Goal: Task Accomplishment & Management: Use online tool/utility

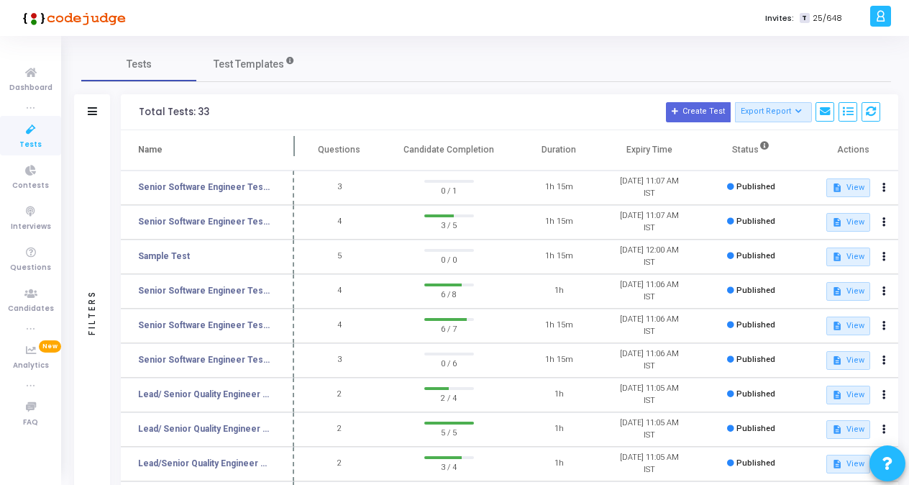
drag, startPoint x: 276, startPoint y: 151, endPoint x: 298, endPoint y: 158, distance: 22.7
click at [298, 158] on span at bounding box center [294, 150] width 14 height 40
click at [250, 286] on link "Senior Software Engineer Test C" at bounding box center [206, 290] width 137 height 13
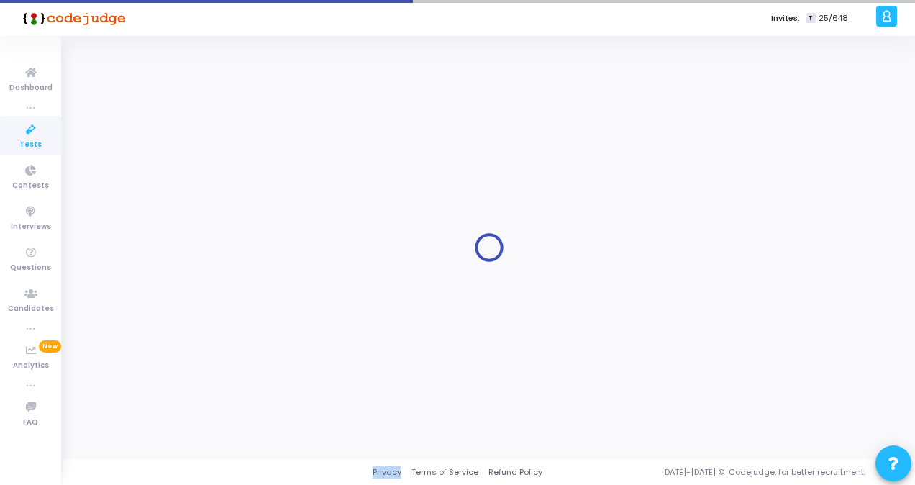
click at [250, 286] on div at bounding box center [488, 247] width 815 height 401
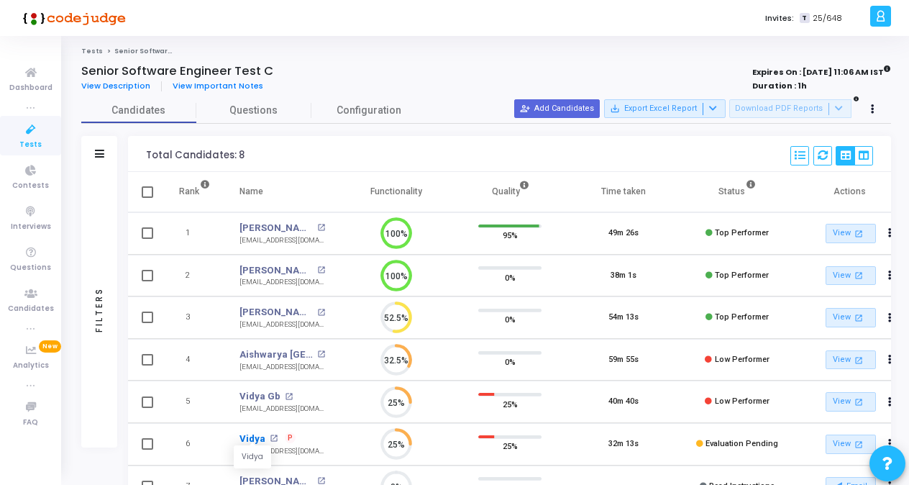
click at [258, 438] on link "Vidya" at bounding box center [252, 438] width 26 height 14
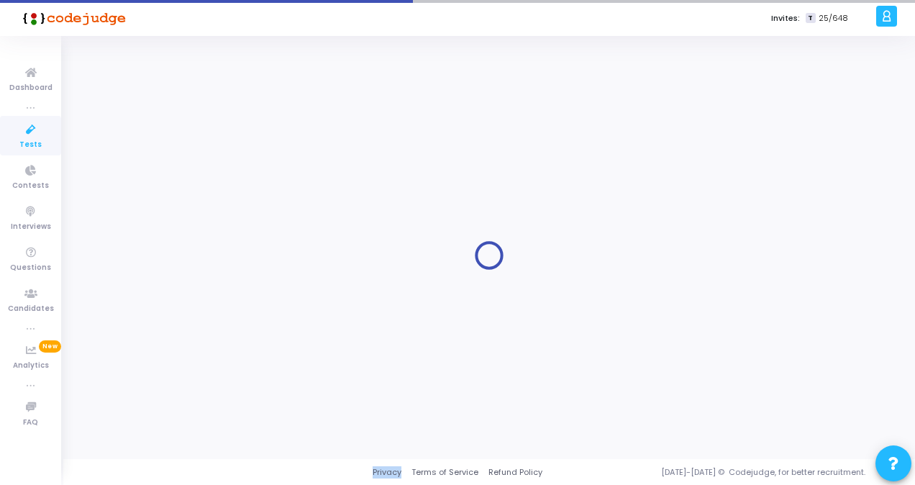
click at [258, 438] on div at bounding box center [488, 255] width 815 height 401
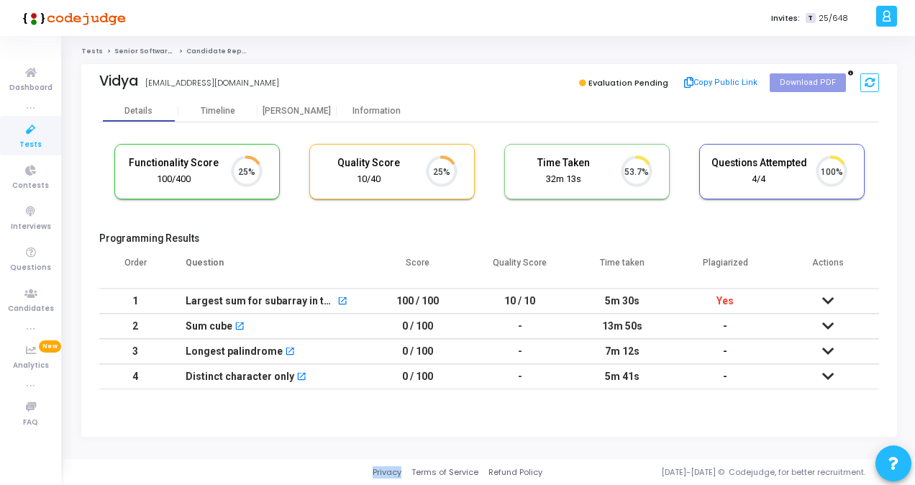
scroll to position [30, 36]
click at [826, 322] on icon at bounding box center [828, 326] width 12 height 10
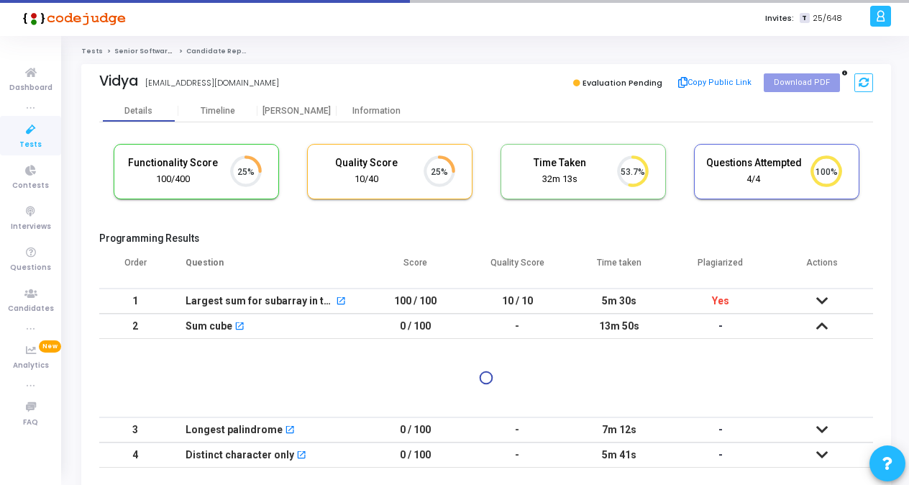
click at [826, 322] on icon at bounding box center [822, 326] width 12 height 10
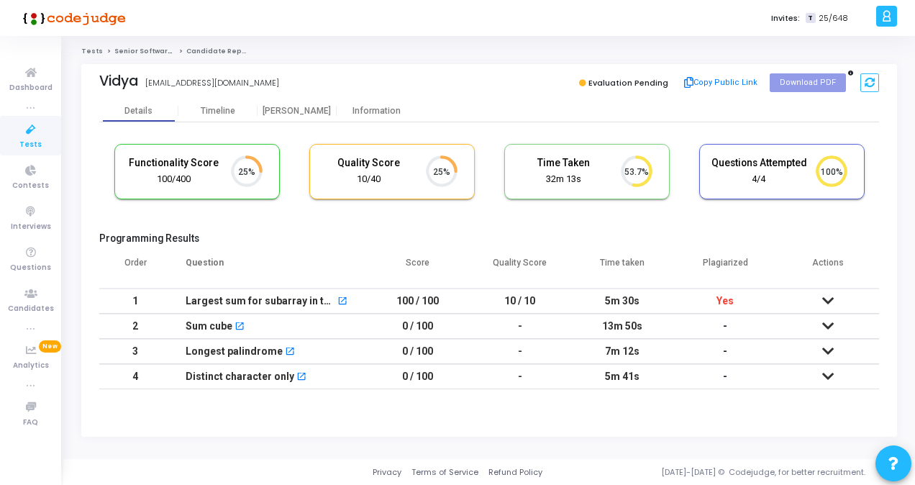
click at [822, 301] on icon at bounding box center [828, 301] width 12 height 10
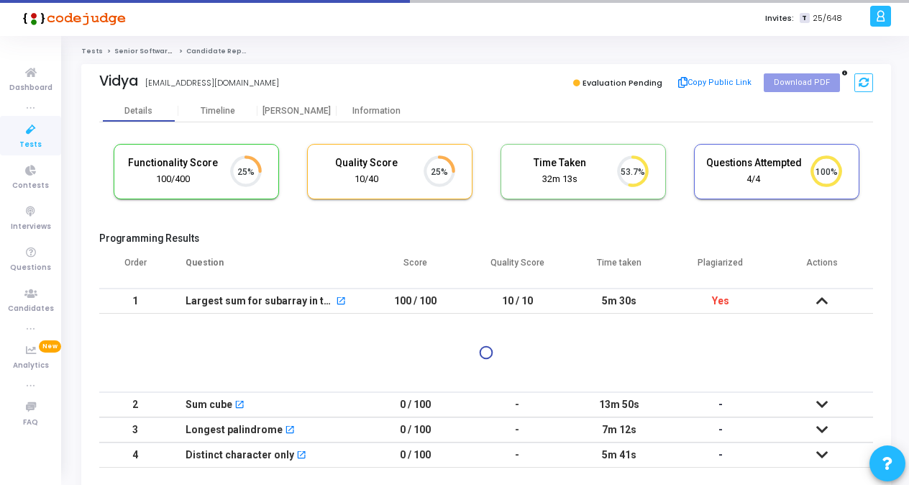
click at [820, 300] on icon at bounding box center [822, 301] width 12 height 10
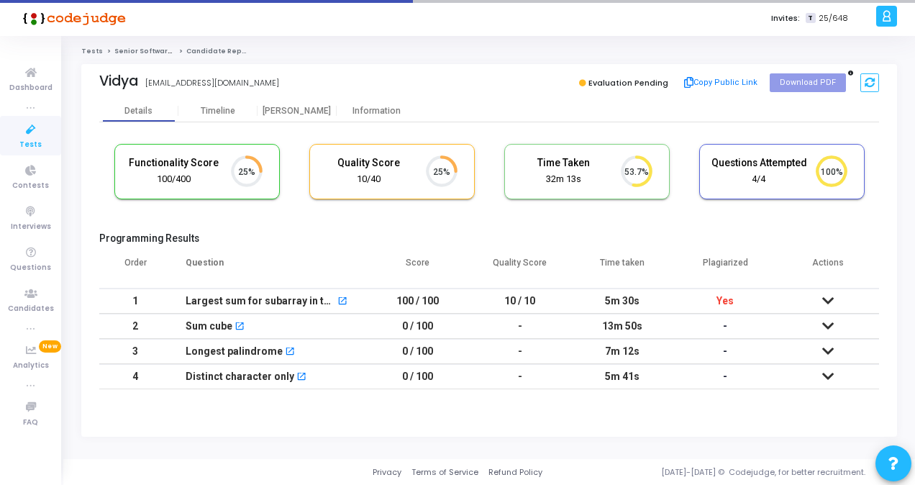
click at [828, 352] on icon at bounding box center [828, 351] width 12 height 10
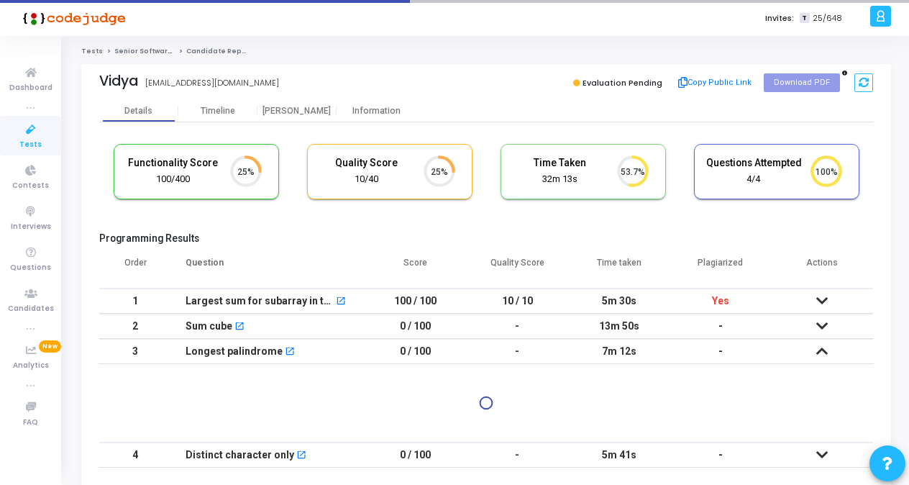
click at [828, 352] on td at bounding box center [821, 351] width 101 height 25
